Goal: Transaction & Acquisition: Purchase product/service

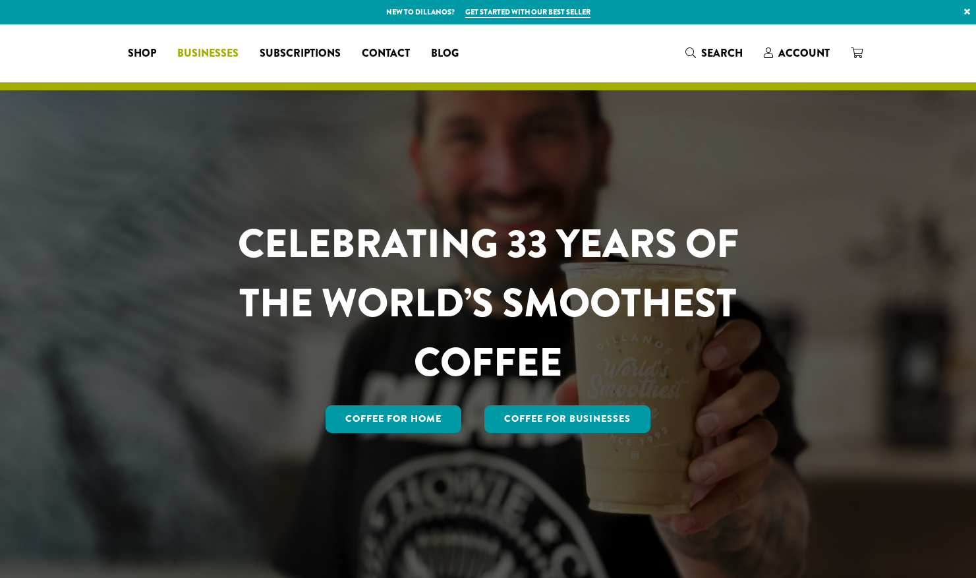
click at [239, 53] on span "Businesses" at bounding box center [207, 53] width 61 height 16
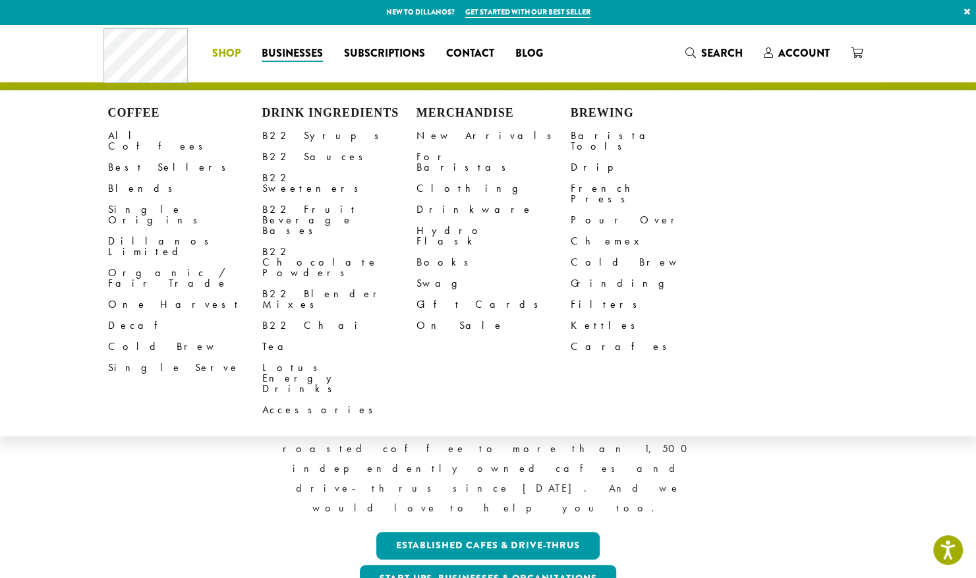
click at [231, 54] on span "Shop" at bounding box center [226, 53] width 28 height 16
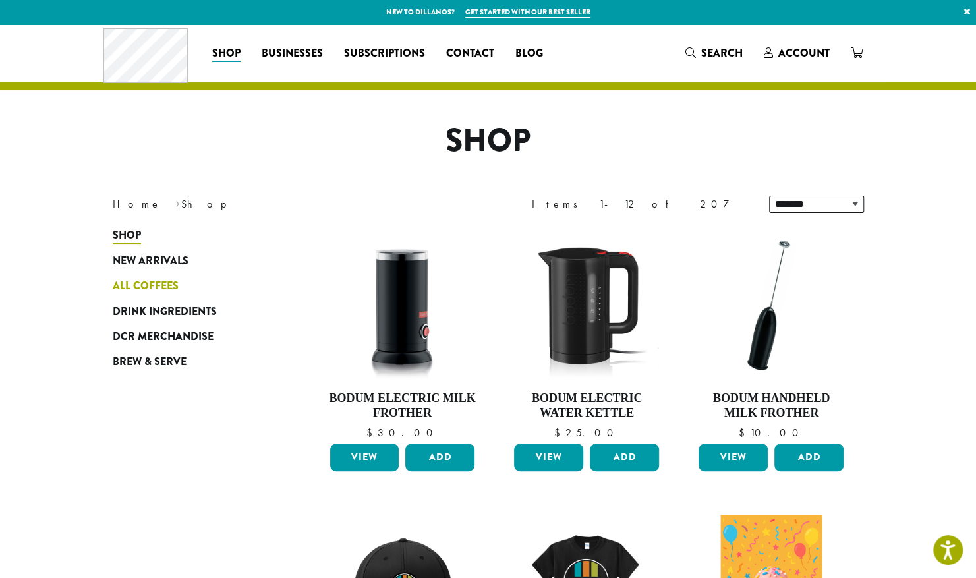
click at [171, 282] on span "All Coffees" at bounding box center [146, 286] width 66 height 16
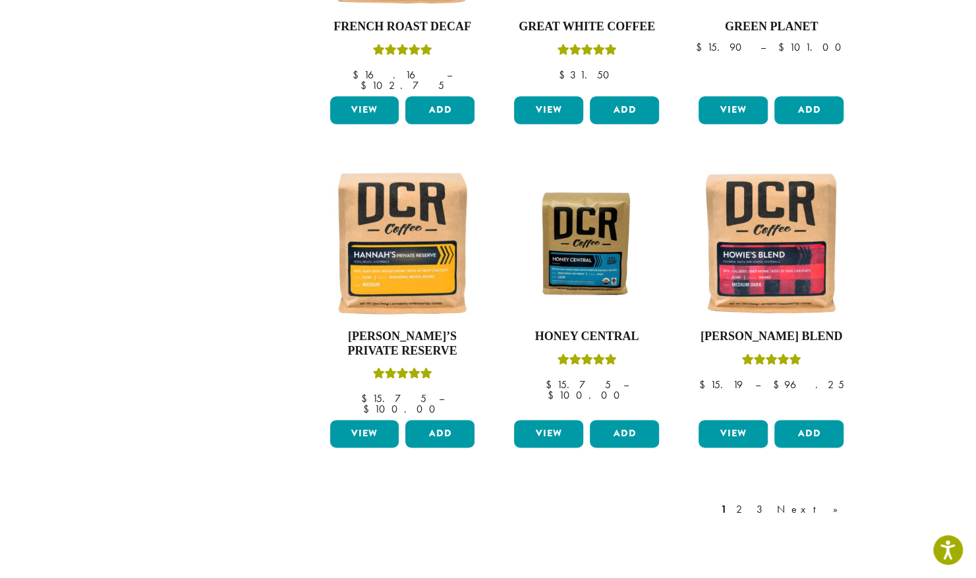
scroll to position [981, 0]
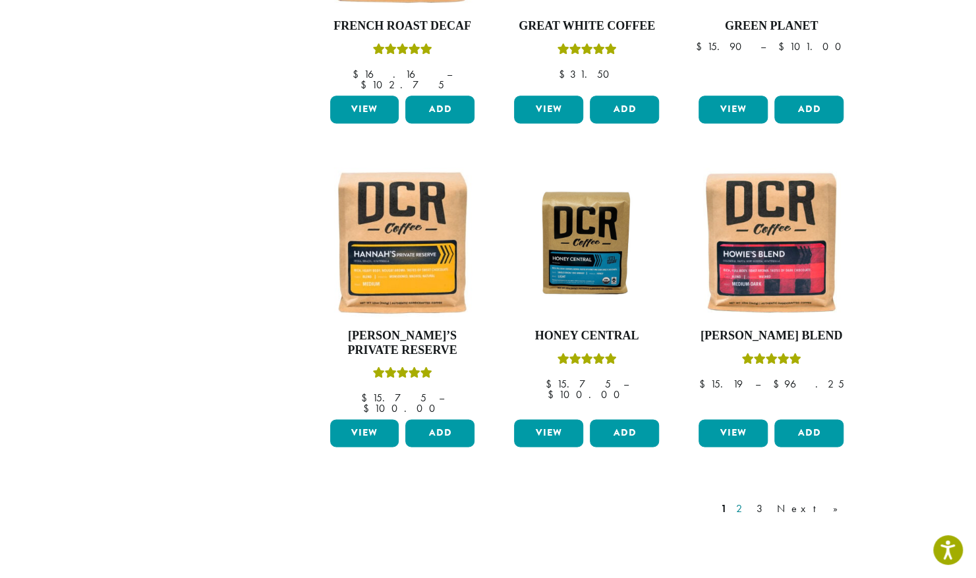
click at [750, 500] on link "2" at bounding box center [742, 508] width 16 height 16
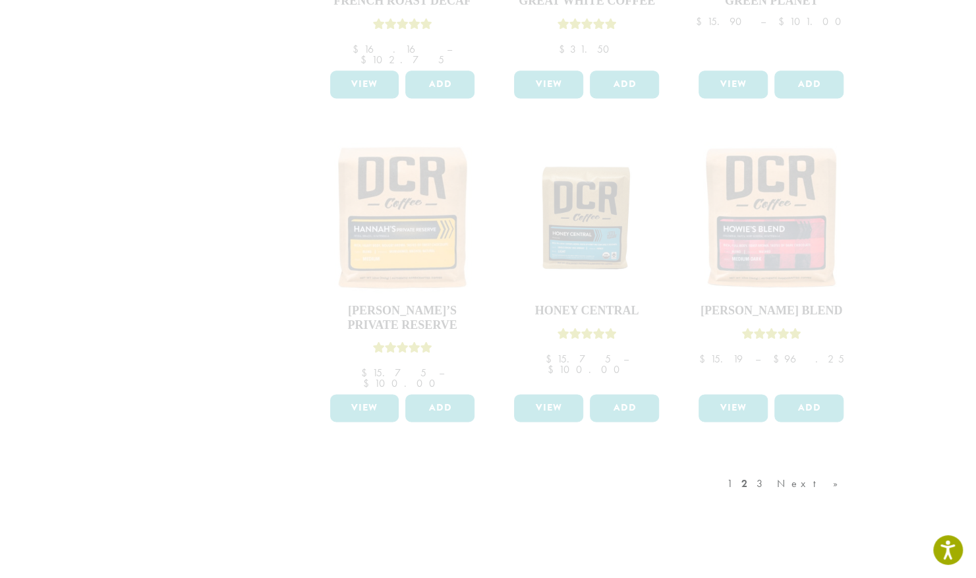
scroll to position [1011, 0]
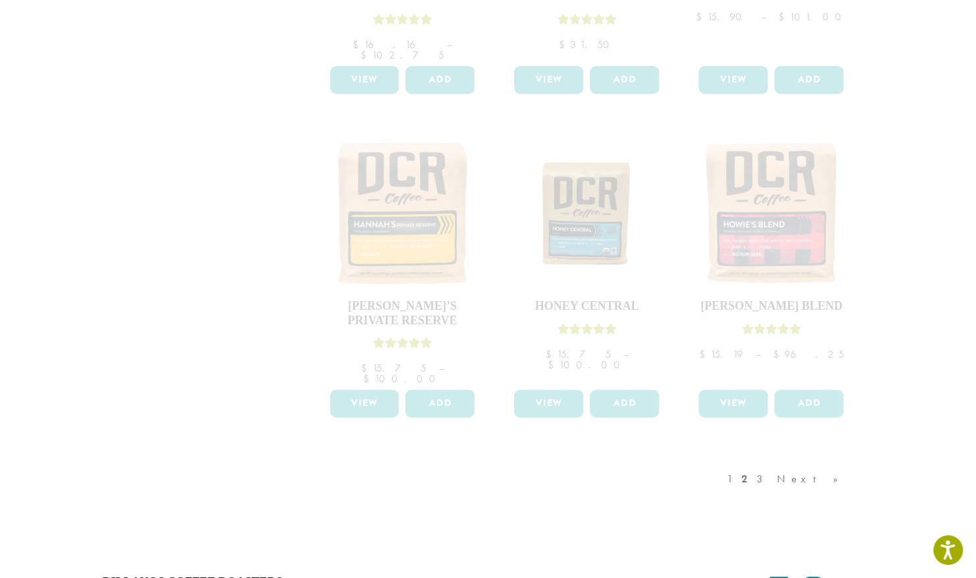
click at [793, 461] on div "1 2 3 Next »" at bounding box center [790, 492] width 130 height 62
click at [808, 461] on div "1 2 3 Next »" at bounding box center [790, 492] width 130 height 62
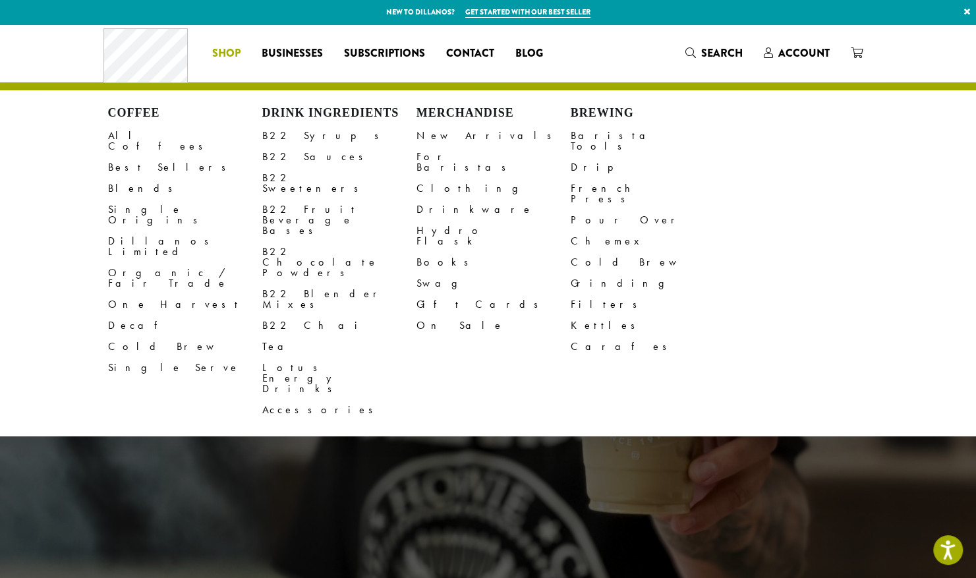
click at [232, 51] on span "Shop" at bounding box center [226, 53] width 28 height 16
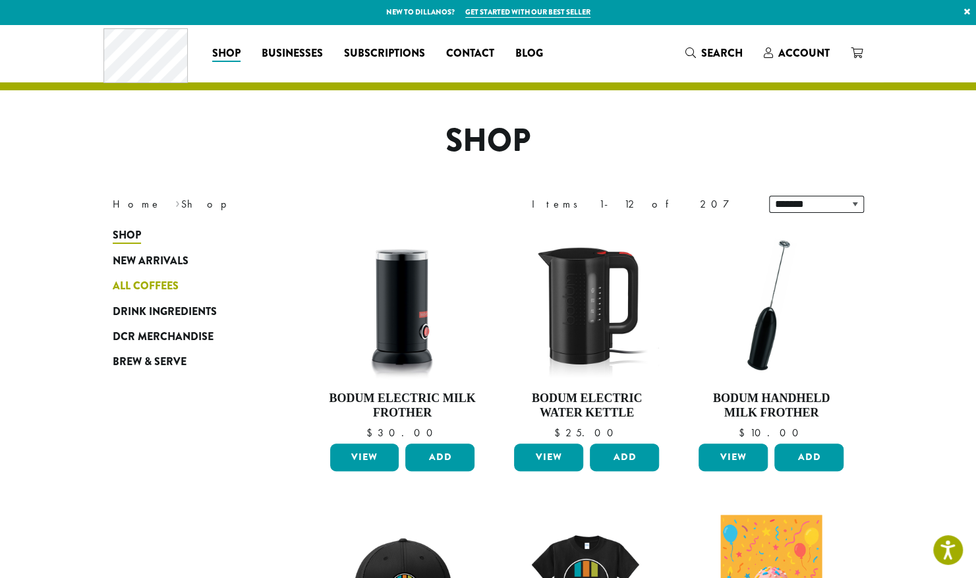
click at [165, 287] on span "All Coffees" at bounding box center [146, 286] width 66 height 16
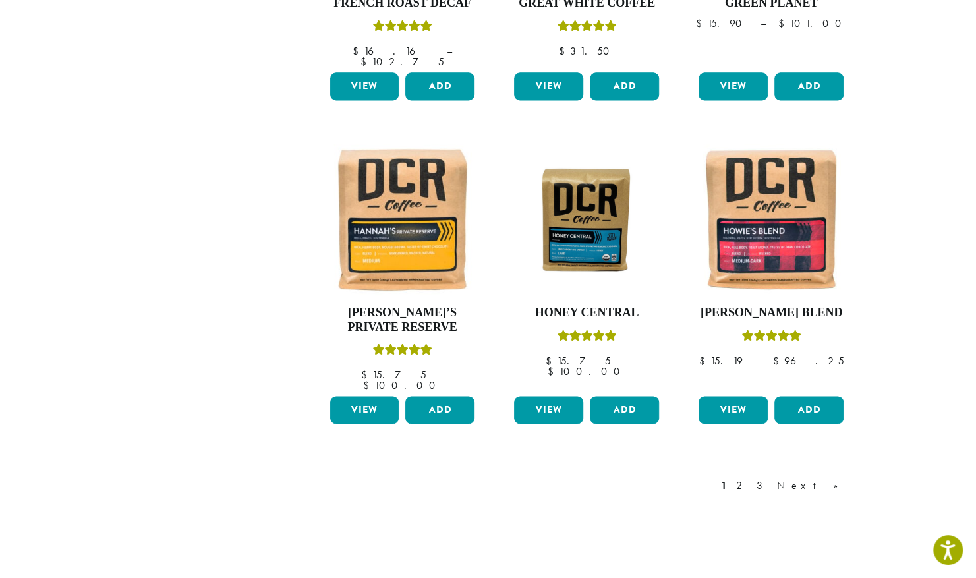
scroll to position [1006, 0]
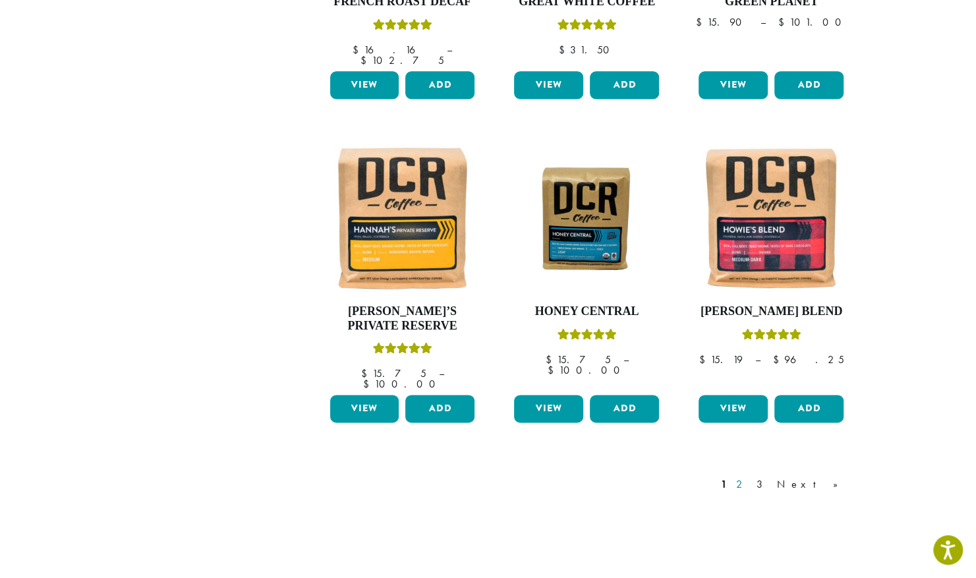
click at [750, 476] on link "2" at bounding box center [742, 484] width 16 height 16
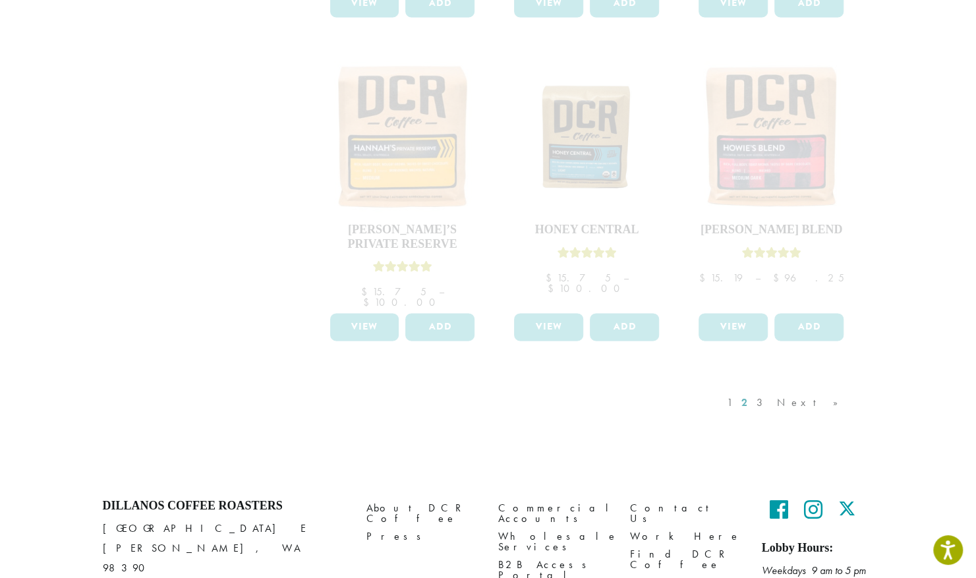
scroll to position [1122, 0]
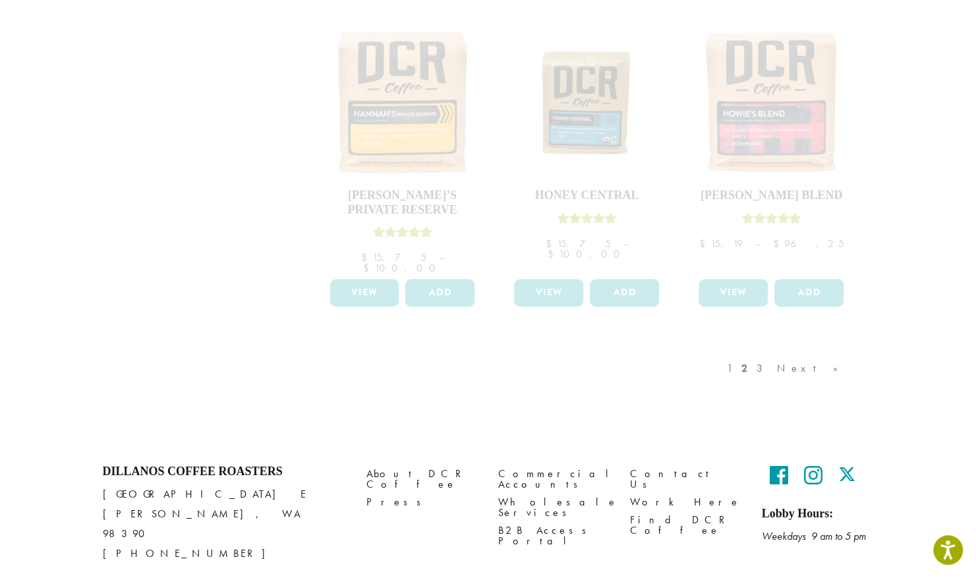
click at [828, 350] on div "1 2 3 Next »" at bounding box center [790, 381] width 130 height 62
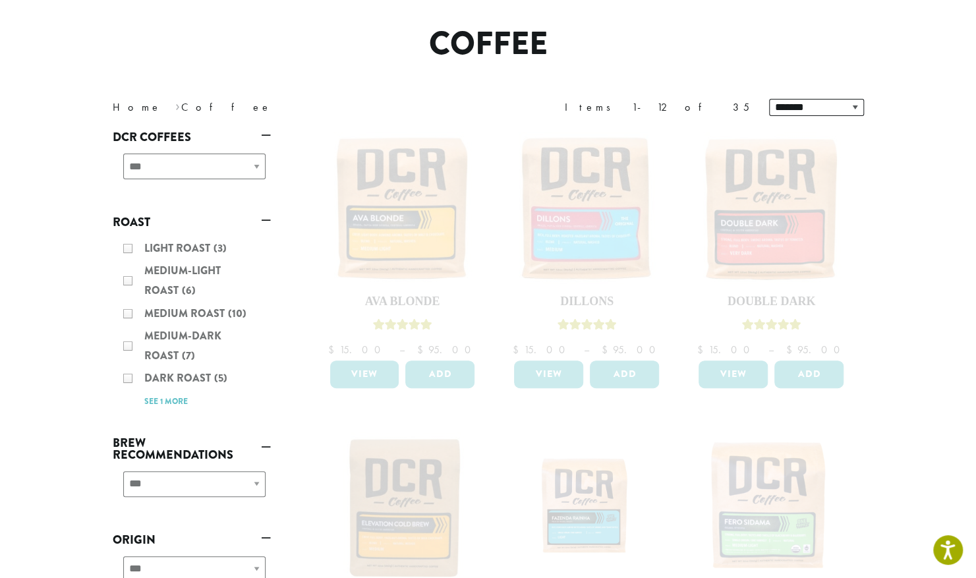
scroll to position [0, 0]
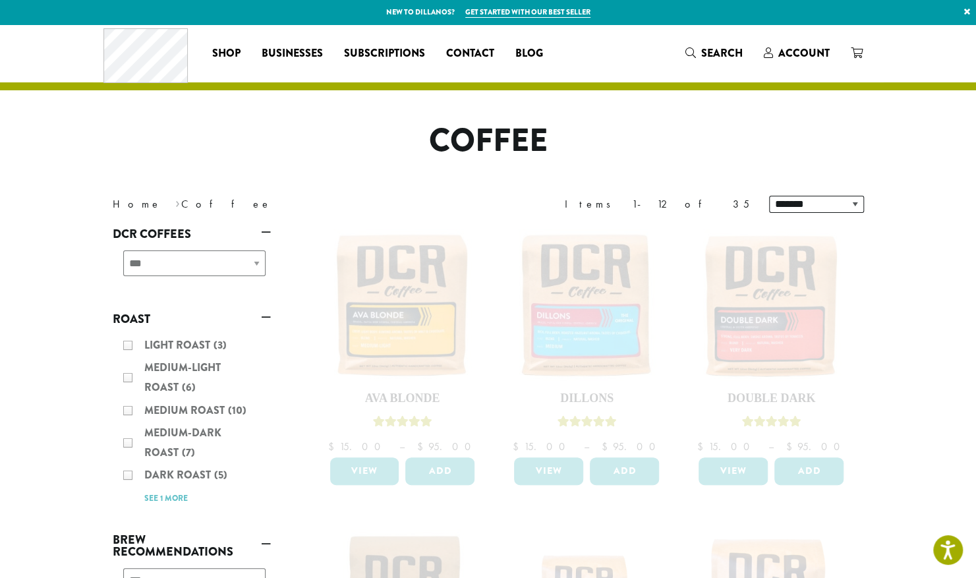
click at [156, 504] on div "Light Roast (3) Medium-Light Roast (6) Medium Roast (10) Medium-Dark Roast (7) …" at bounding box center [192, 421] width 158 height 183
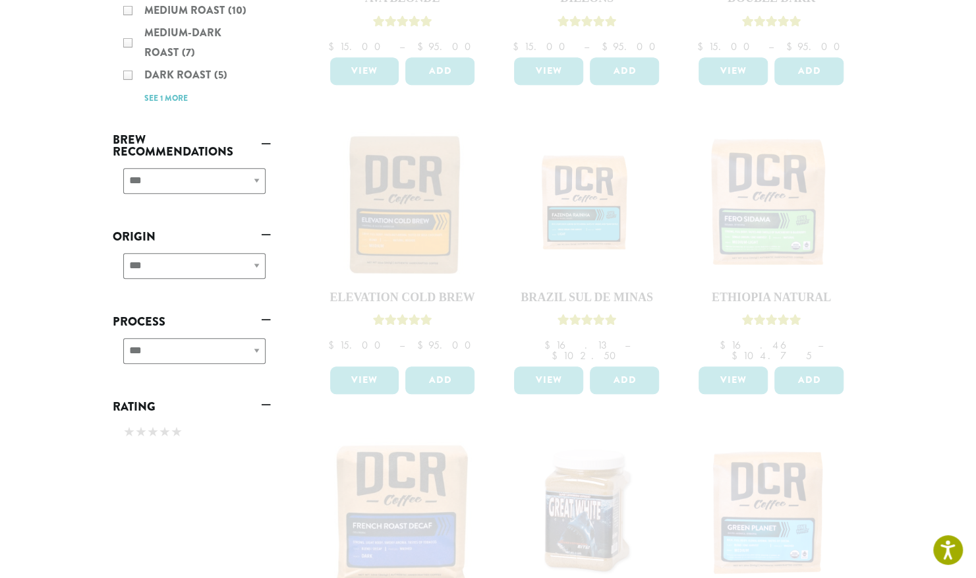
scroll to position [401, 0]
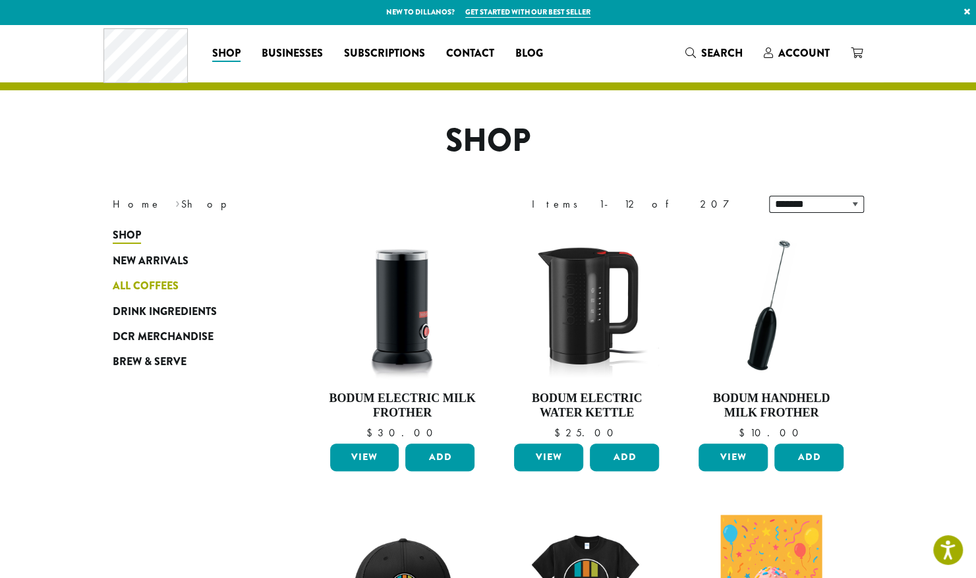
click at [162, 283] on span "All Coffees" at bounding box center [146, 286] width 66 height 16
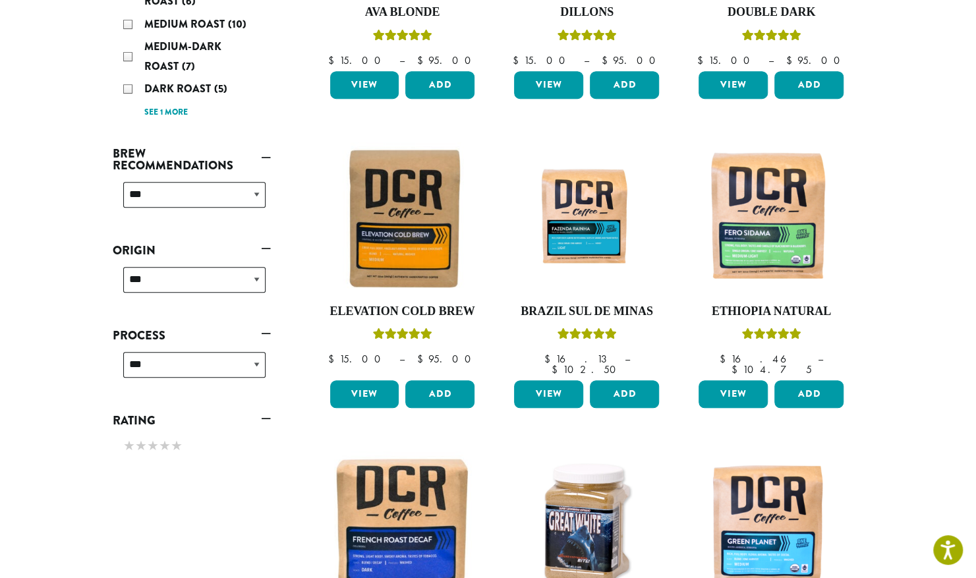
scroll to position [387, 0]
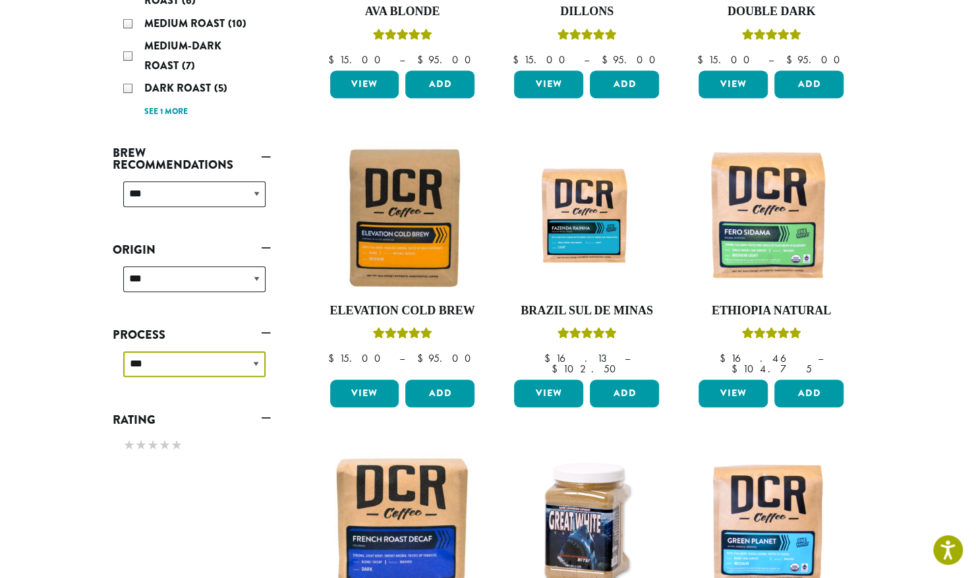
click at [191, 370] on select "**********" at bounding box center [194, 364] width 142 height 26
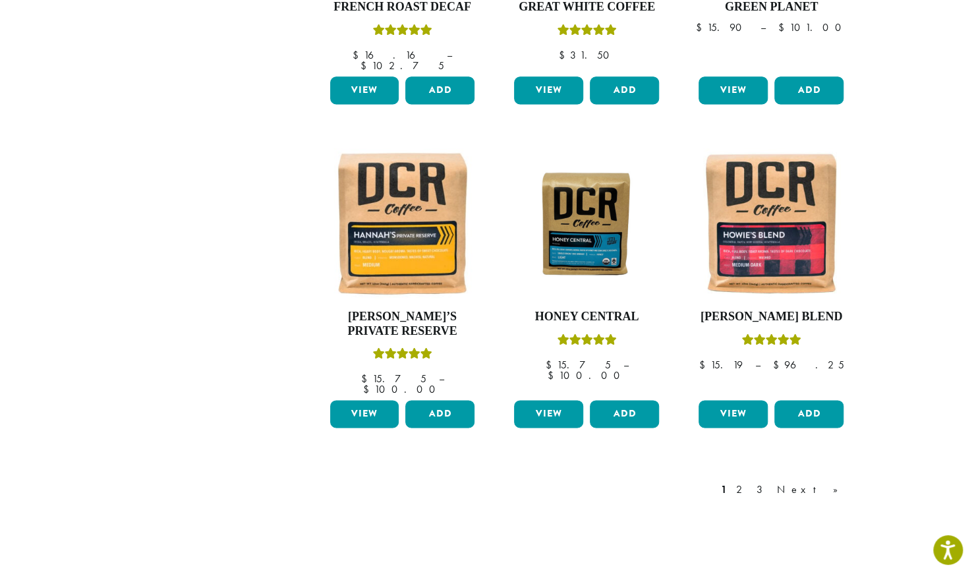
scroll to position [1007, 0]
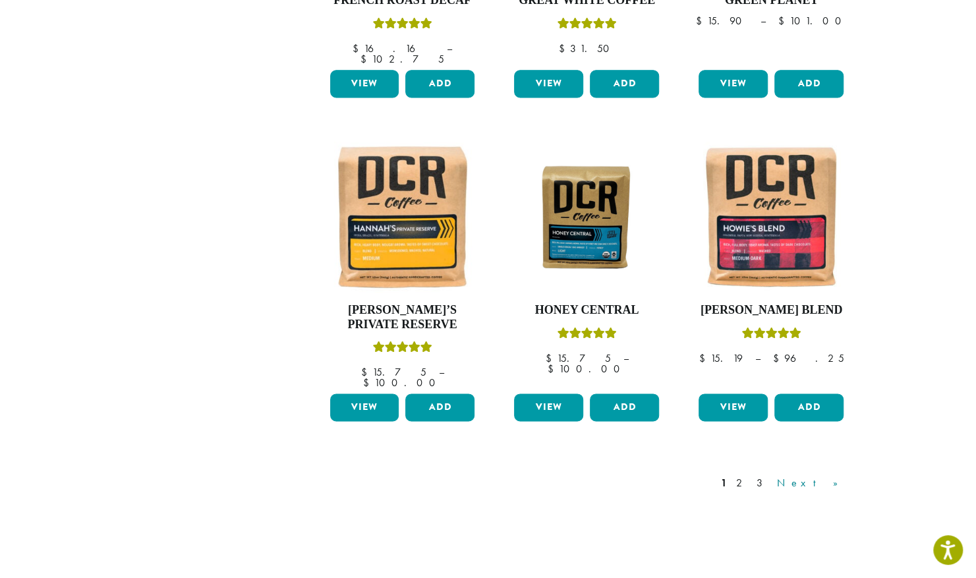
click at [829, 475] on link "Next »" at bounding box center [813, 483] width 76 height 16
